Goal: Task Accomplishment & Management: Use online tool/utility

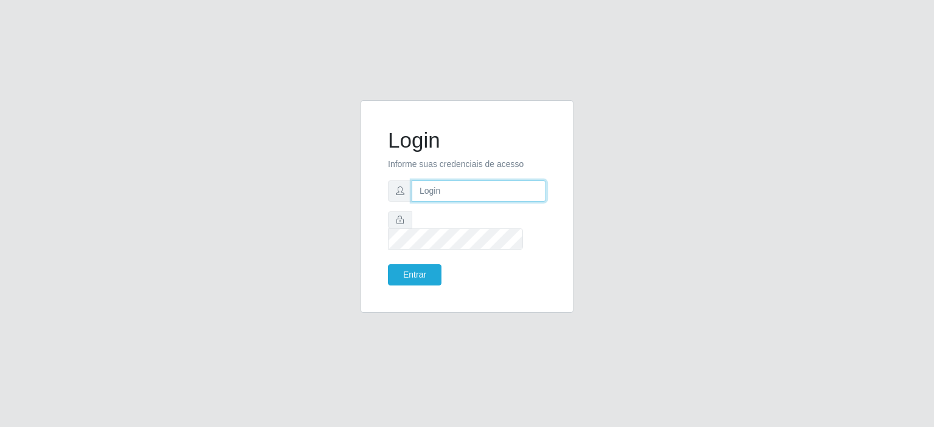
click at [499, 202] on input "text" at bounding box center [479, 191] width 134 height 21
type input "[EMAIL_ADDRESS][PERSON_NAME][DOMAIN_NAME]"
click at [423, 270] on button "Entrar" at bounding box center [415, 275] width 54 height 21
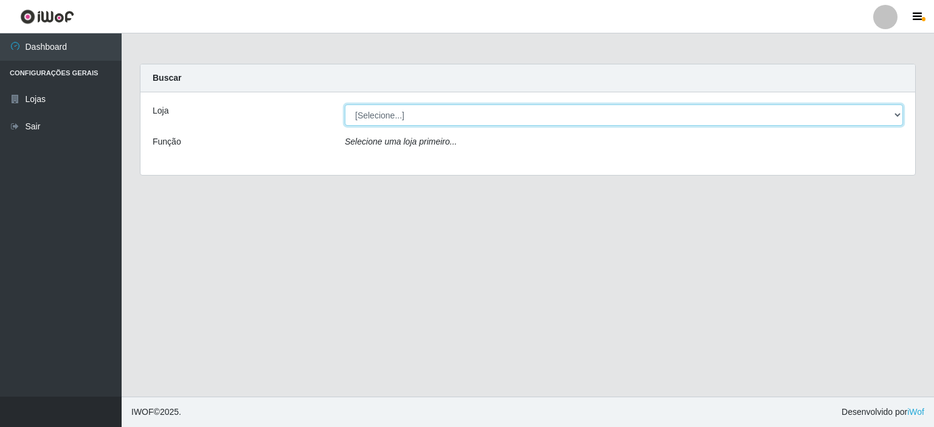
click at [443, 125] on select "[Selecione...] Corte Fácil - Unidade Planalto" at bounding box center [624, 115] width 558 height 21
select select "202"
click at [345, 105] on select "[Selecione...] Corte Fácil - Unidade Planalto" at bounding box center [624, 115] width 558 height 21
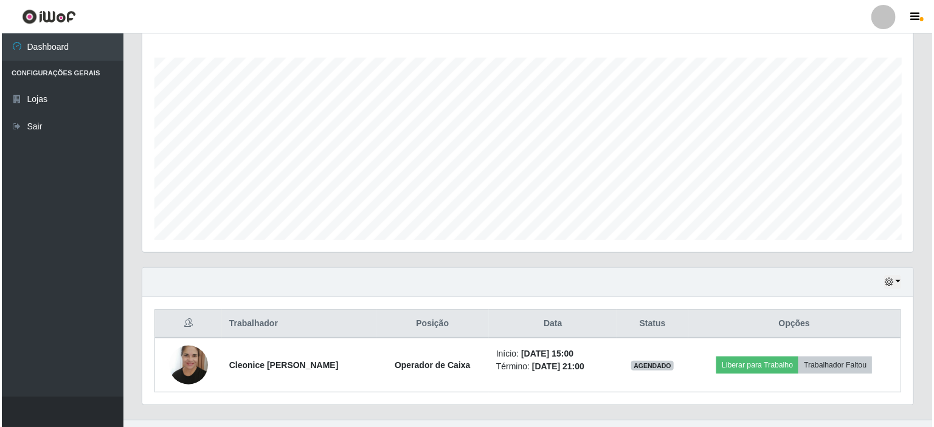
scroll to position [215, 0]
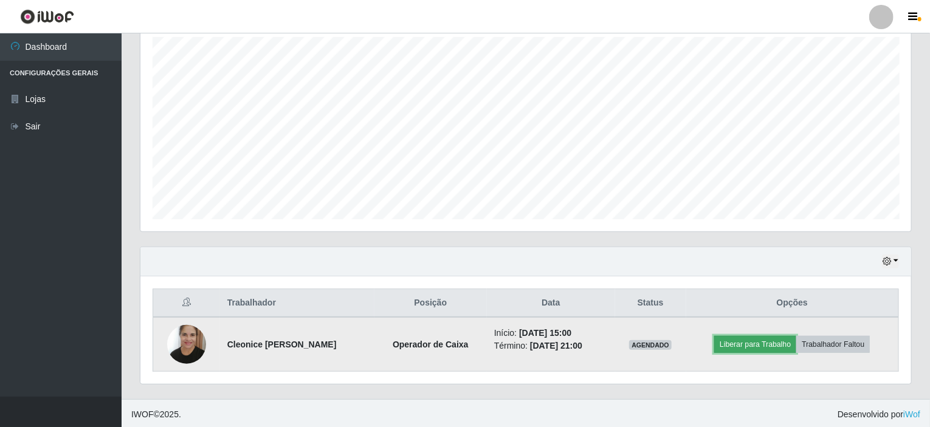
click at [745, 343] on button "Liberar para Trabalho" at bounding box center [755, 344] width 82 height 17
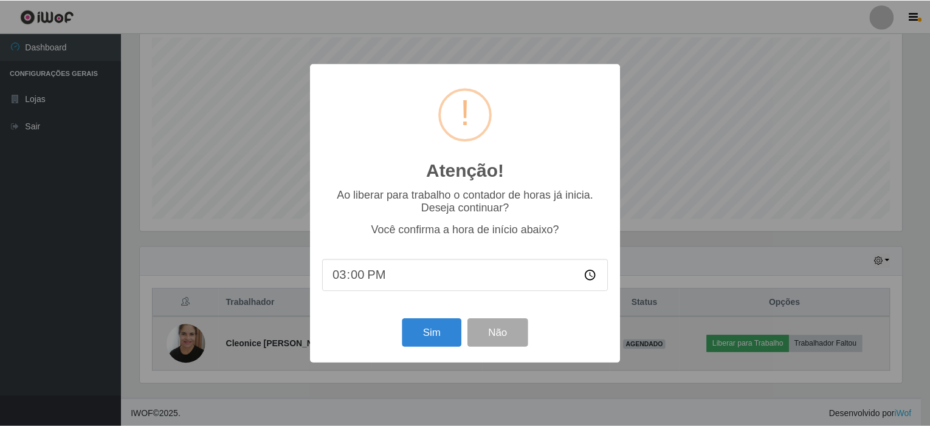
scroll to position [252, 766]
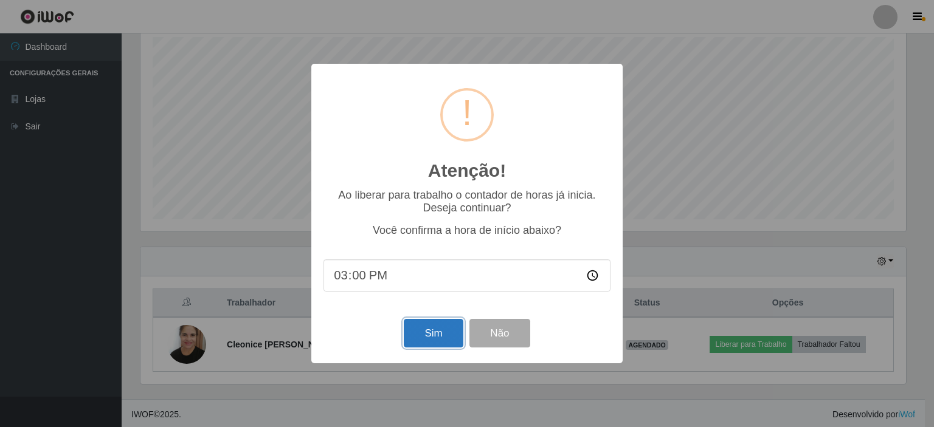
click at [441, 338] on button "Sim" at bounding box center [433, 333] width 59 height 29
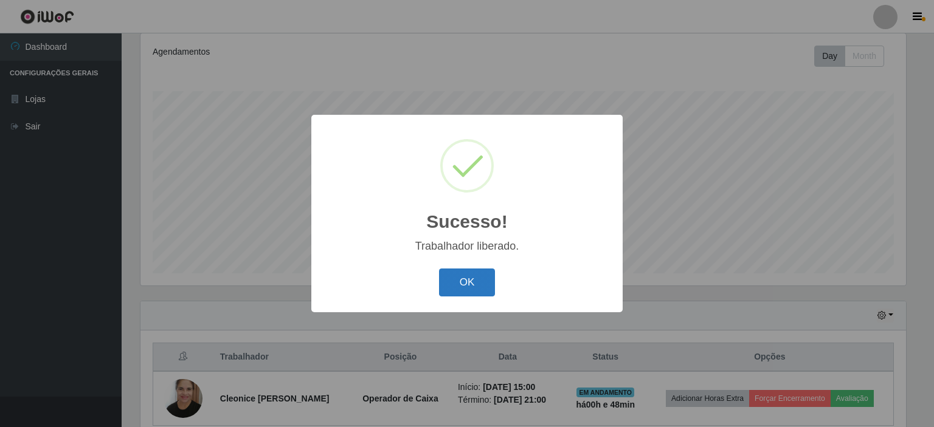
click at [477, 272] on button "OK" at bounding box center [467, 283] width 57 height 29
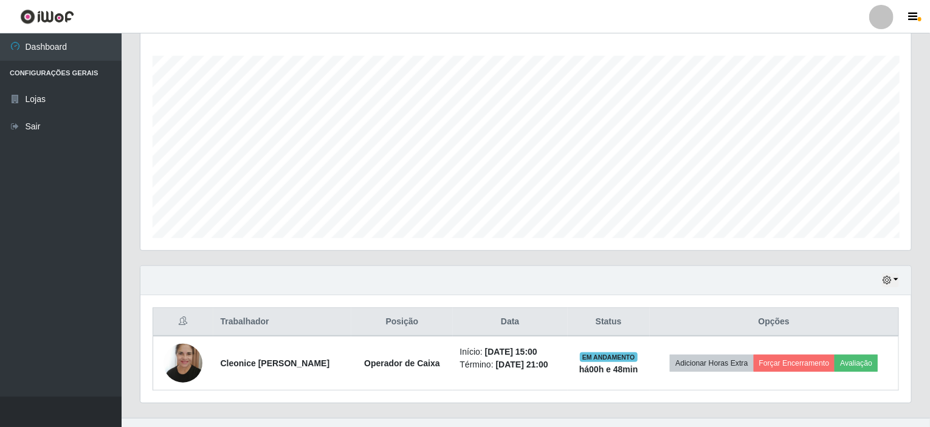
scroll to position [215, 0]
